Goal: Information Seeking & Learning: Learn about a topic

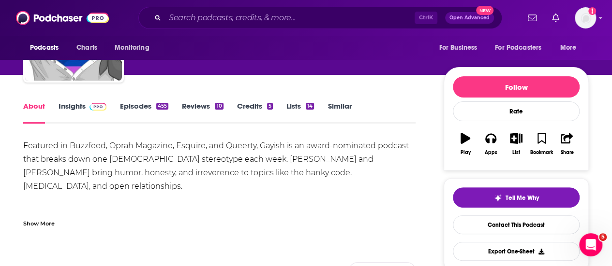
scroll to position [86, 0]
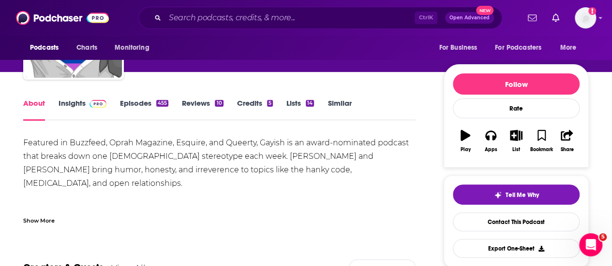
click at [71, 101] on link "Insights" at bounding box center [83, 110] width 48 height 22
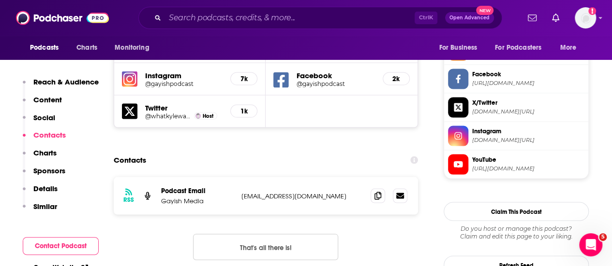
scroll to position [902, 0]
click at [379, 188] on span at bounding box center [377, 195] width 15 height 15
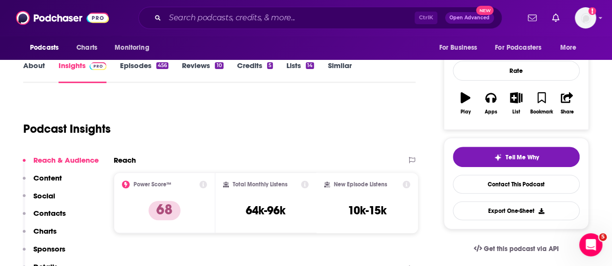
scroll to position [121, 0]
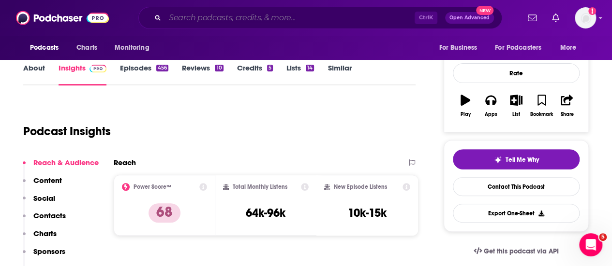
click at [229, 21] on input "Search podcasts, credits, & more..." at bounding box center [290, 17] width 250 height 15
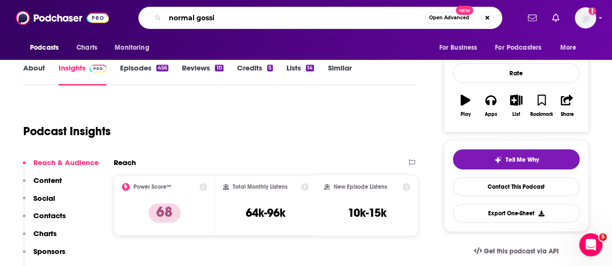
scroll to position [0, 0]
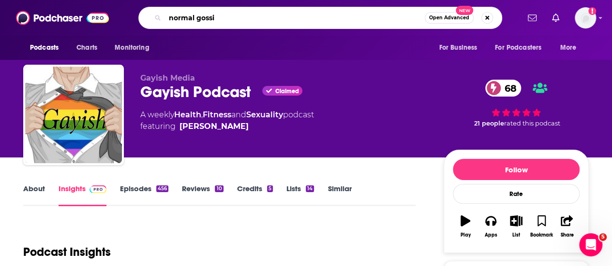
type input "normal gossip"
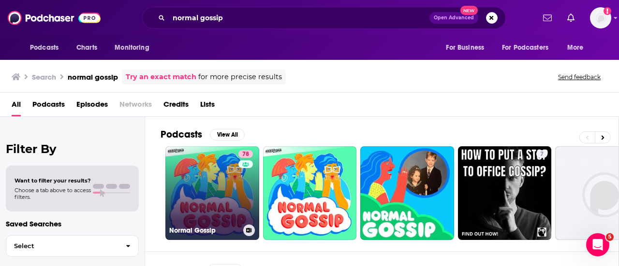
click at [212, 199] on link "78 Normal Gossip" at bounding box center [212, 194] width 94 height 94
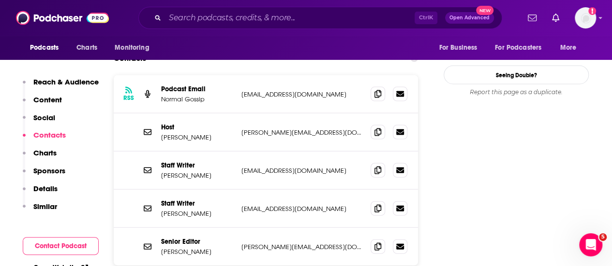
scroll to position [975, 0]
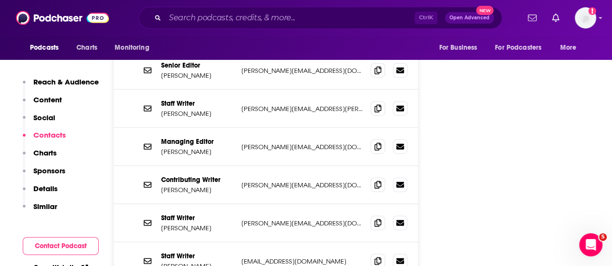
scroll to position [1149, 0]
click at [231, 12] on input "Search podcasts, credits, & more..." at bounding box center [290, 17] width 250 height 15
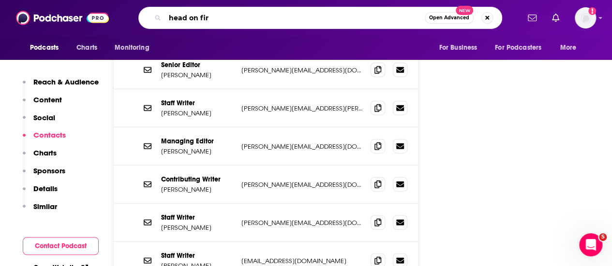
type input "head on fire"
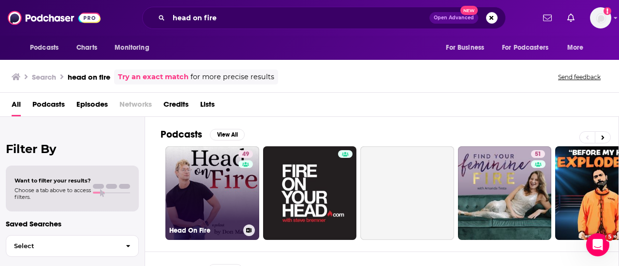
click at [213, 193] on link "49 Head On Fire" at bounding box center [212, 194] width 94 height 94
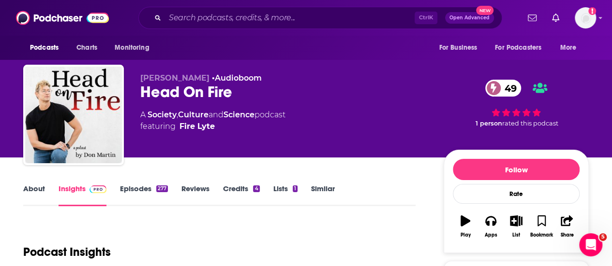
click at [142, 188] on link "Episodes 277" at bounding box center [144, 195] width 48 height 22
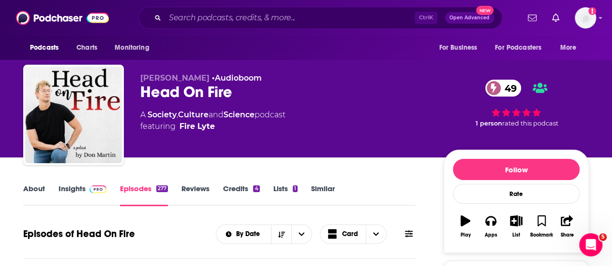
click at [32, 189] on link "About" at bounding box center [34, 195] width 22 height 22
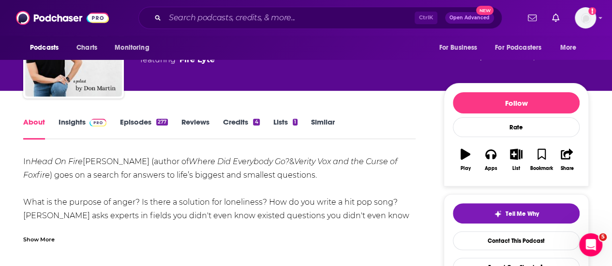
scroll to position [74, 0]
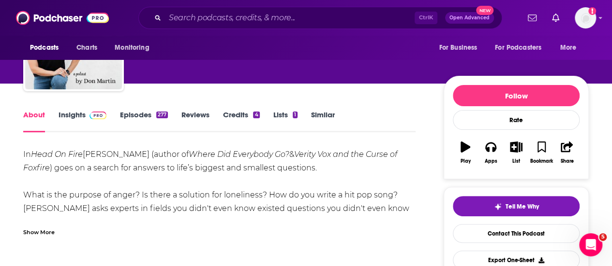
click at [45, 233] on div "Show More" at bounding box center [38, 231] width 31 height 9
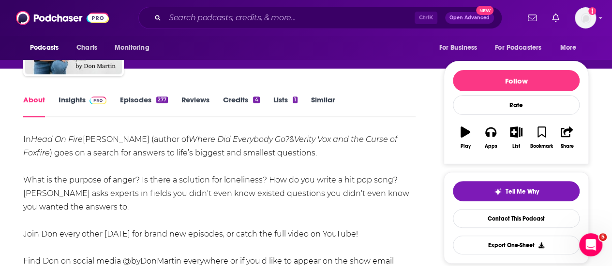
scroll to position [89, 0]
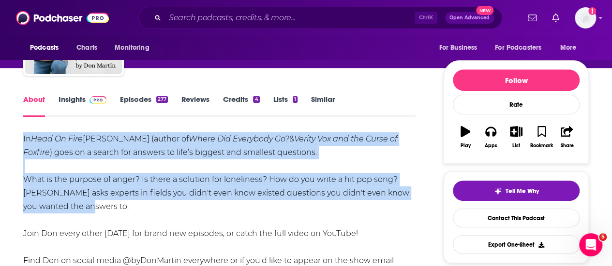
drag, startPoint x: 78, startPoint y: 207, endPoint x: 22, endPoint y: 140, distance: 87.5
copy div "In Head On Fire [PERSON_NAME] (author of Where Did Everybody Go? & Verity Vox a…"
